Goal: Navigation & Orientation: Find specific page/section

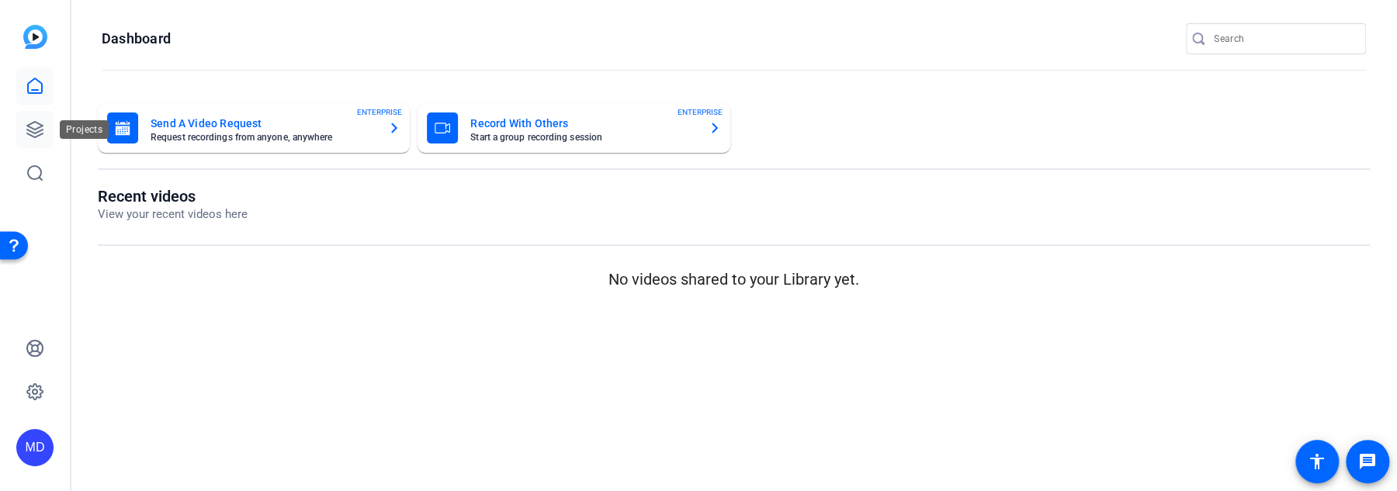
click at [25, 127] on link at bounding box center [34, 129] width 37 height 37
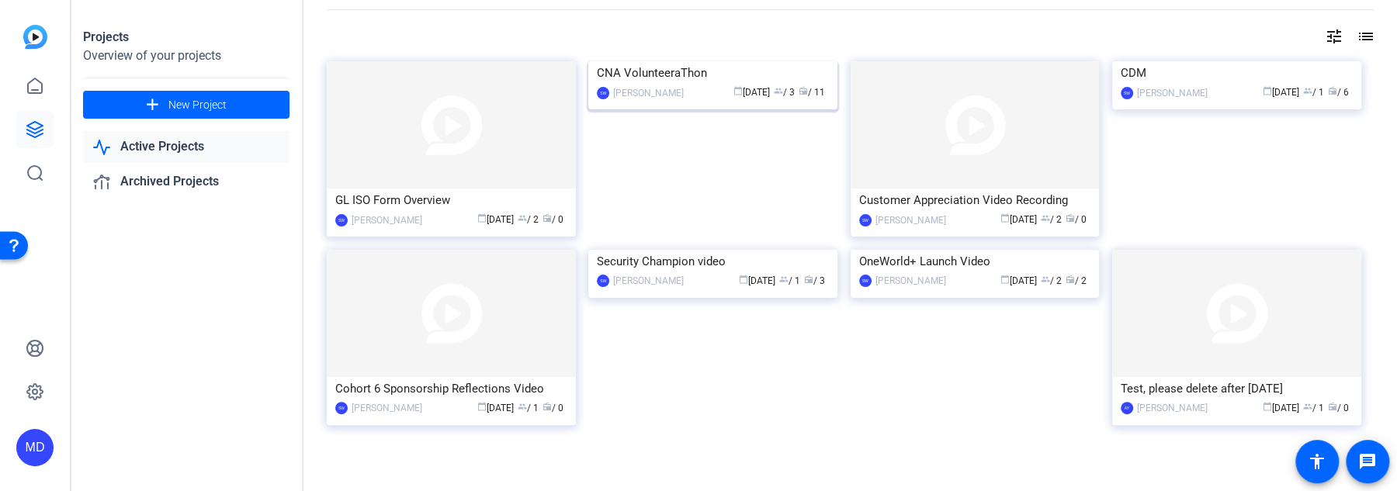
scroll to position [54, 0]
click at [679, 61] on img at bounding box center [712, 61] width 249 height 0
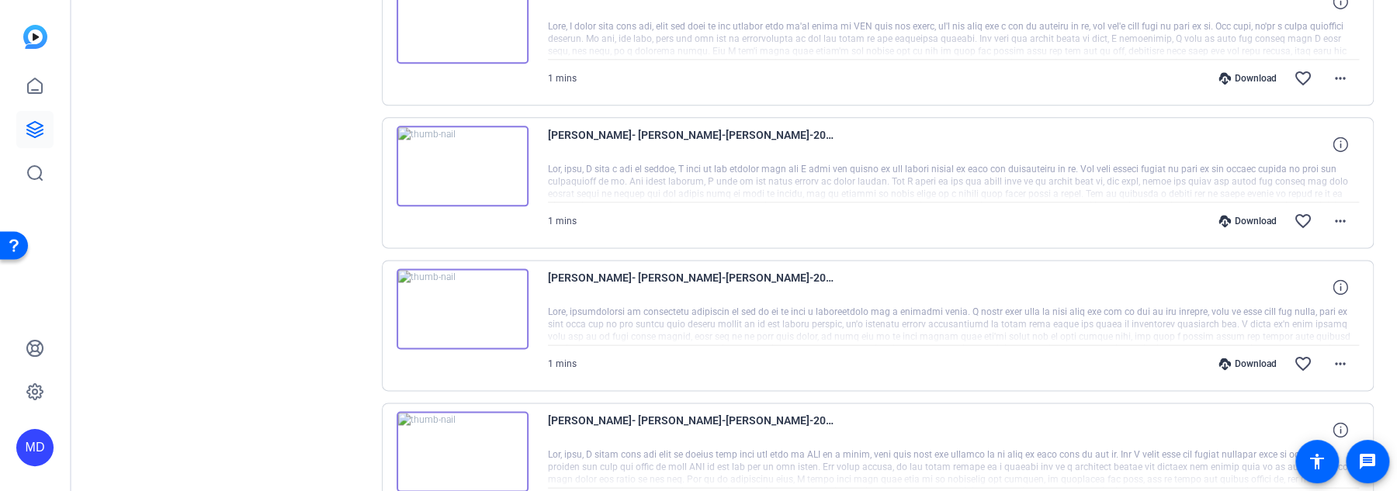
scroll to position [1219, 0]
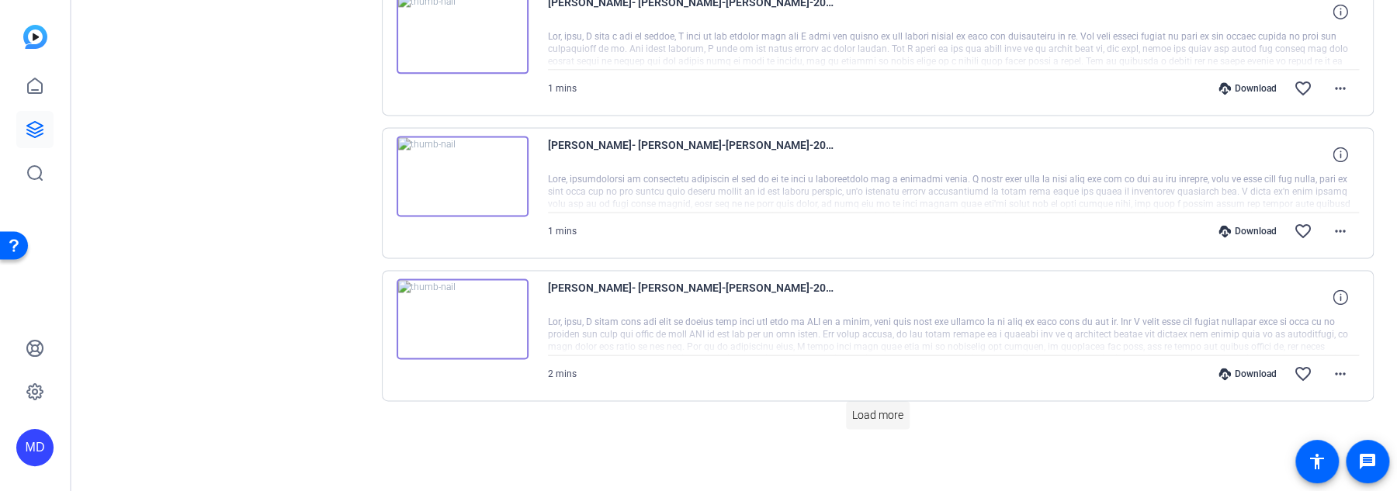
click at [857, 399] on span at bounding box center [878, 415] width 64 height 37
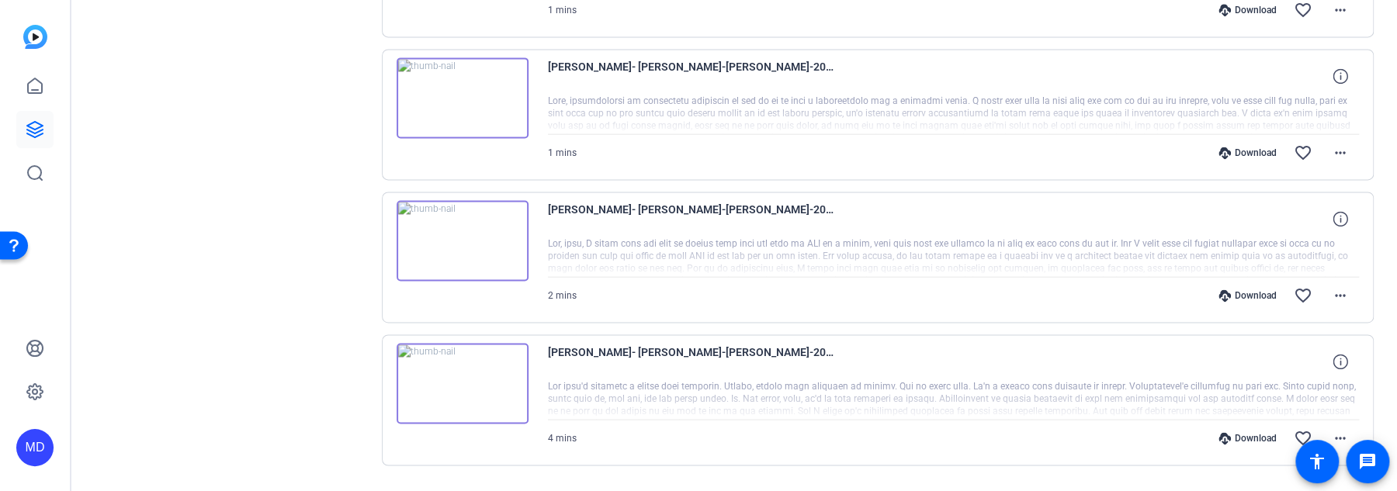
scroll to position [1333, 0]
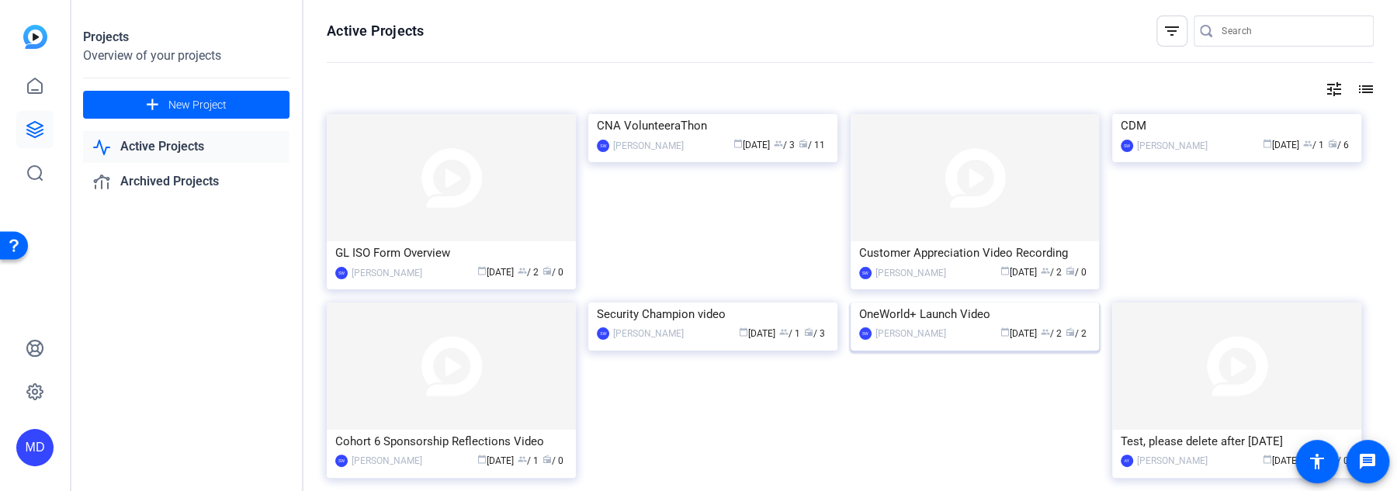
click at [996, 303] on img at bounding box center [975, 303] width 249 height 0
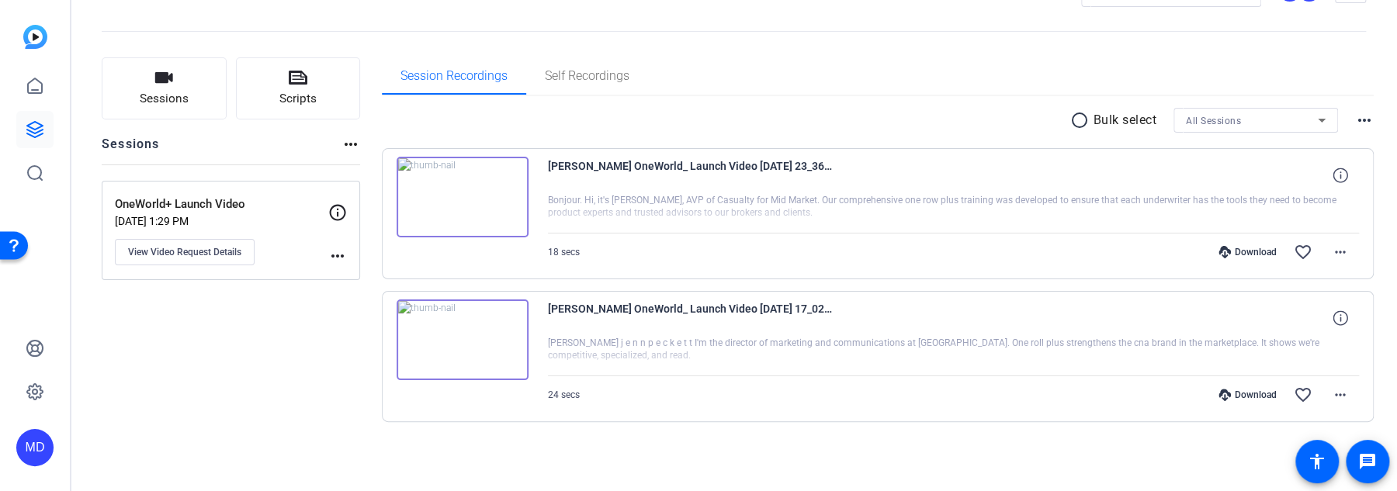
scroll to position [53, 0]
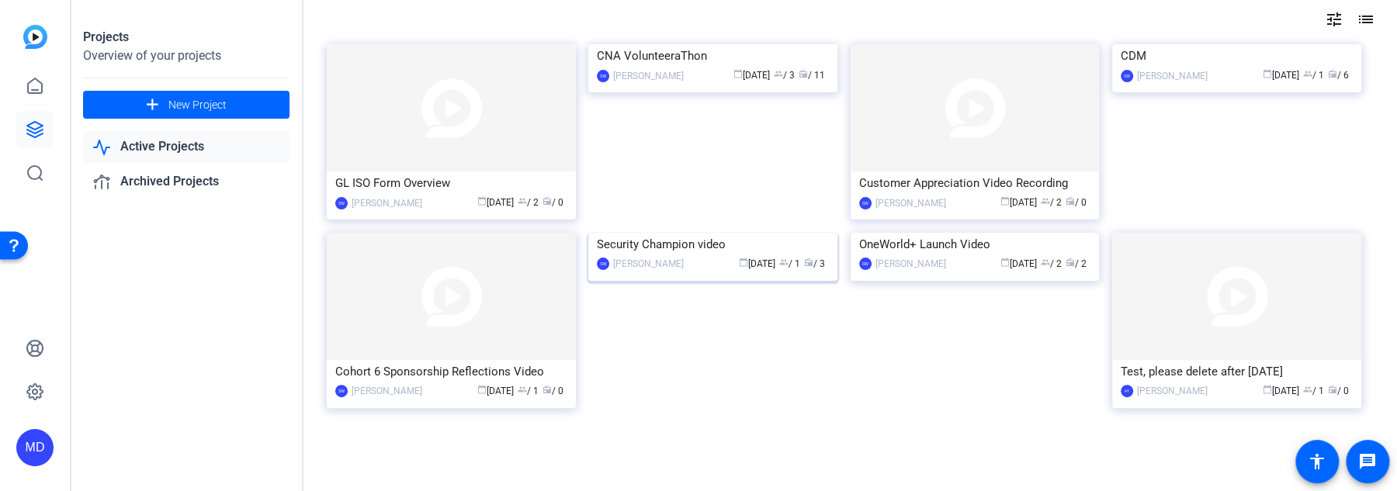
scroll to position [77, 0]
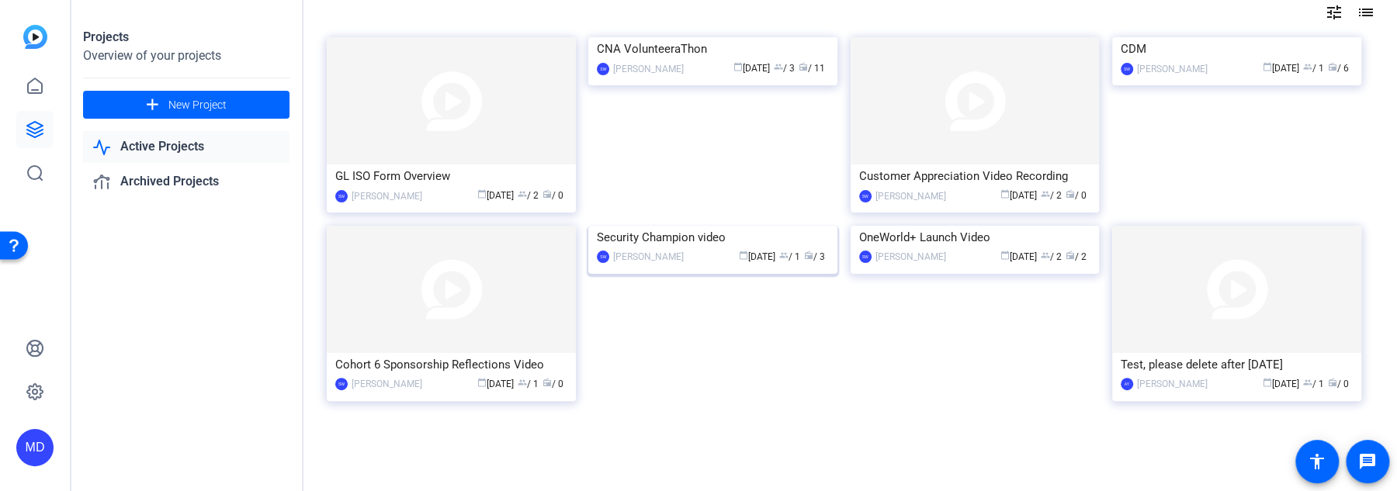
click at [683, 226] on img at bounding box center [712, 226] width 249 height 0
